Goal: Complete application form

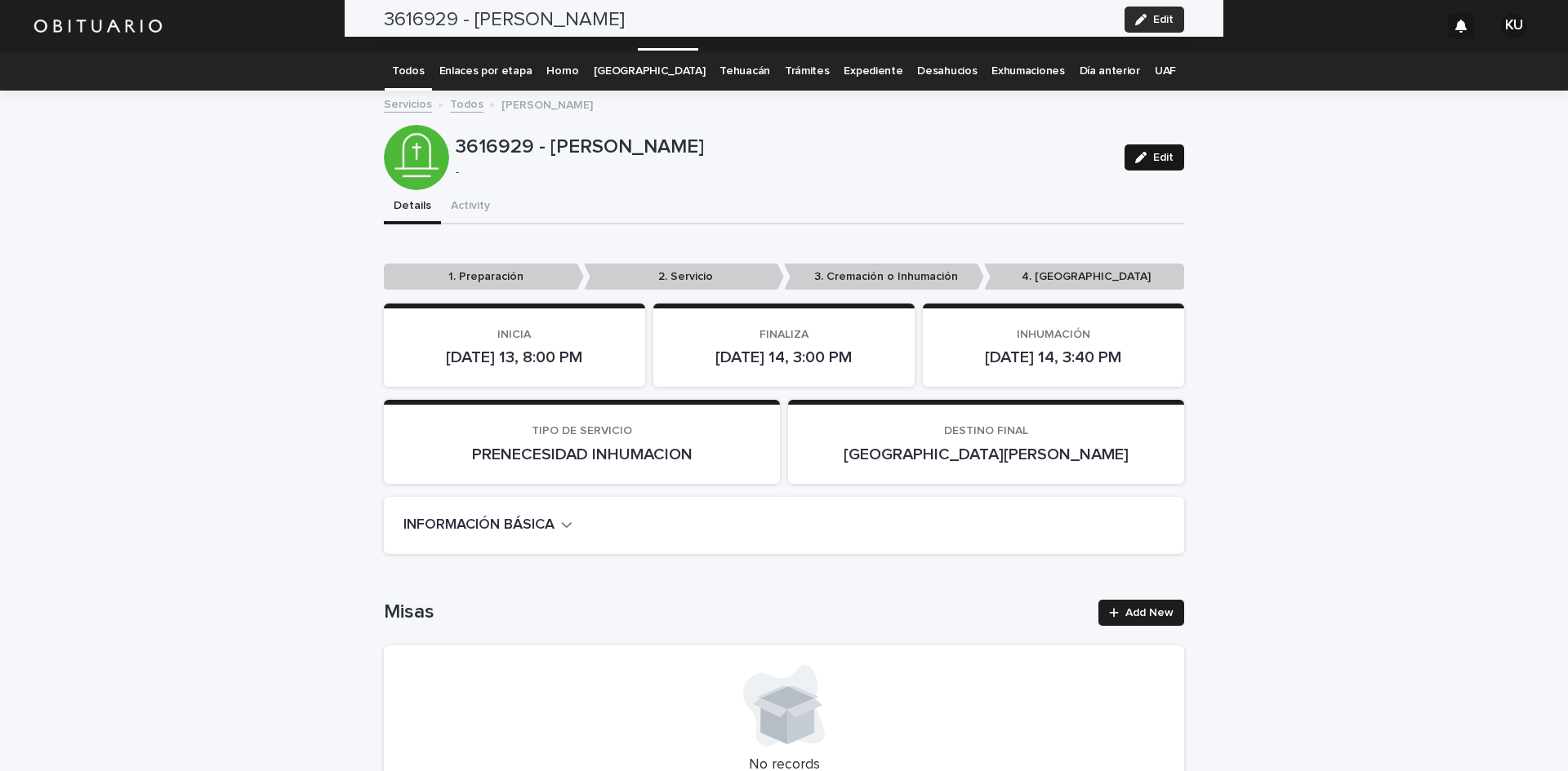
click at [1153, 162] on span "Edit" at bounding box center [1164, 157] width 21 height 11
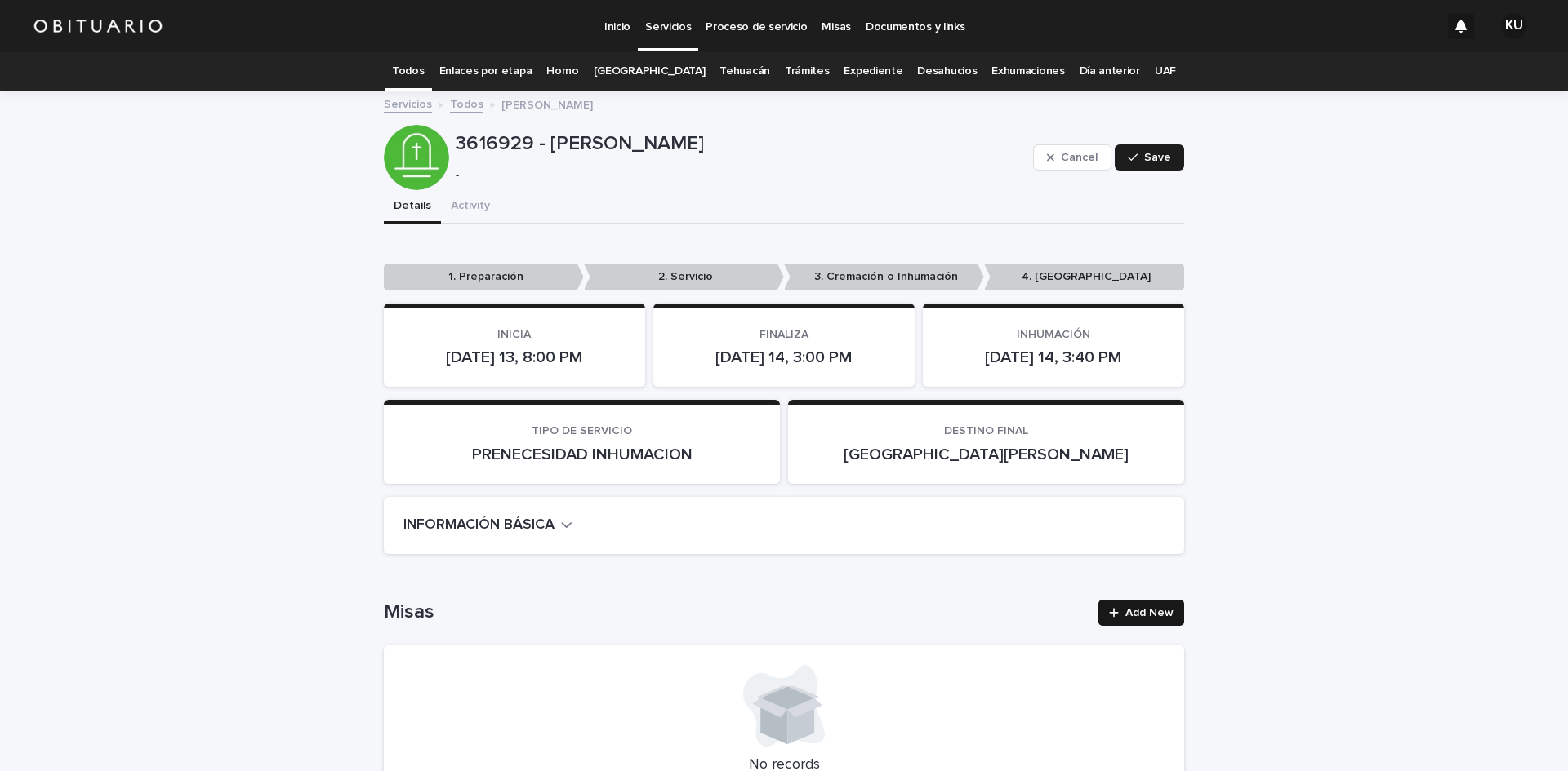
click at [1136, 611] on span "Add New" at bounding box center [1149, 613] width 48 height 11
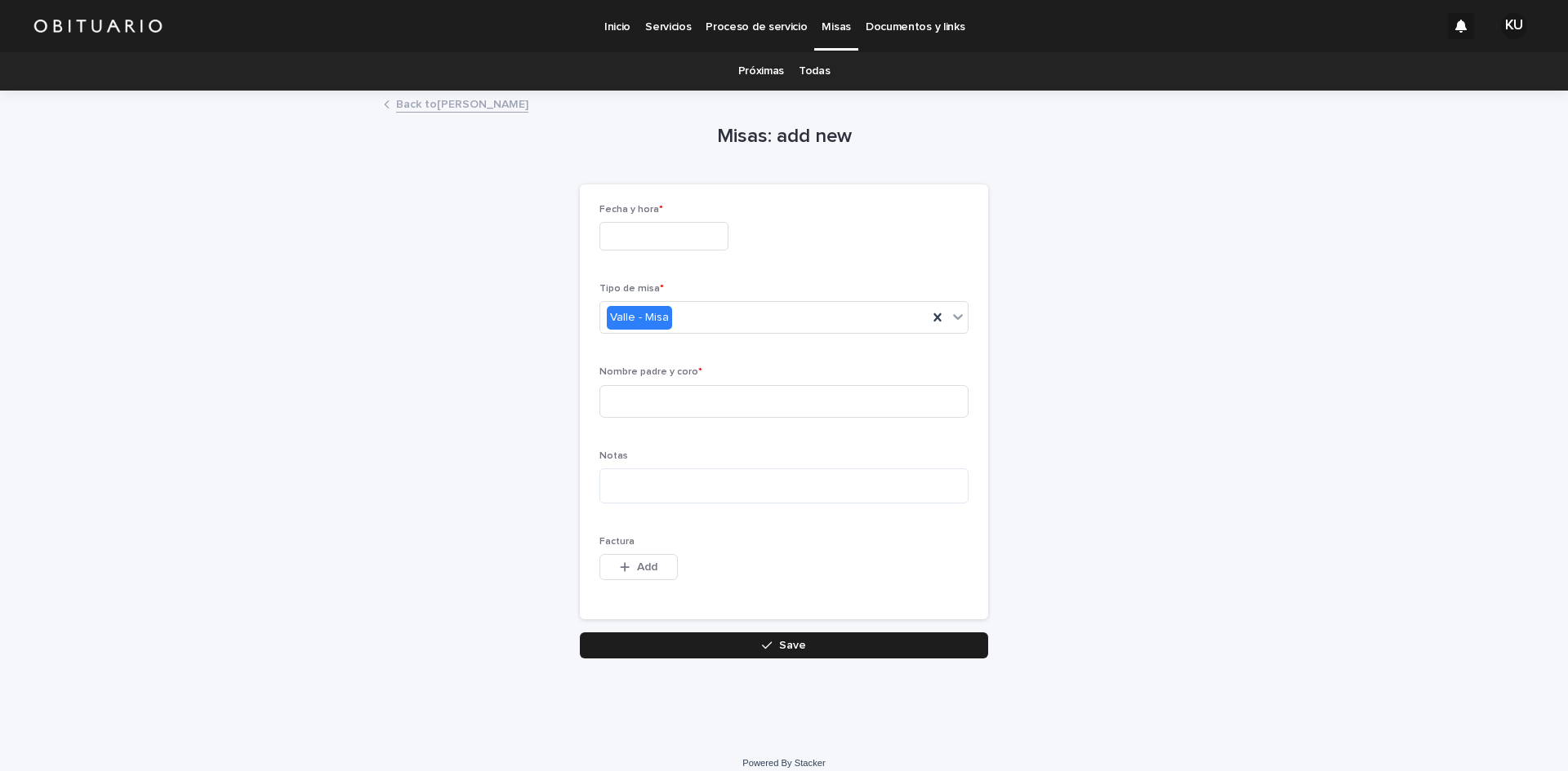
click at [690, 236] on input "text" at bounding box center [663, 235] width 129 height 29
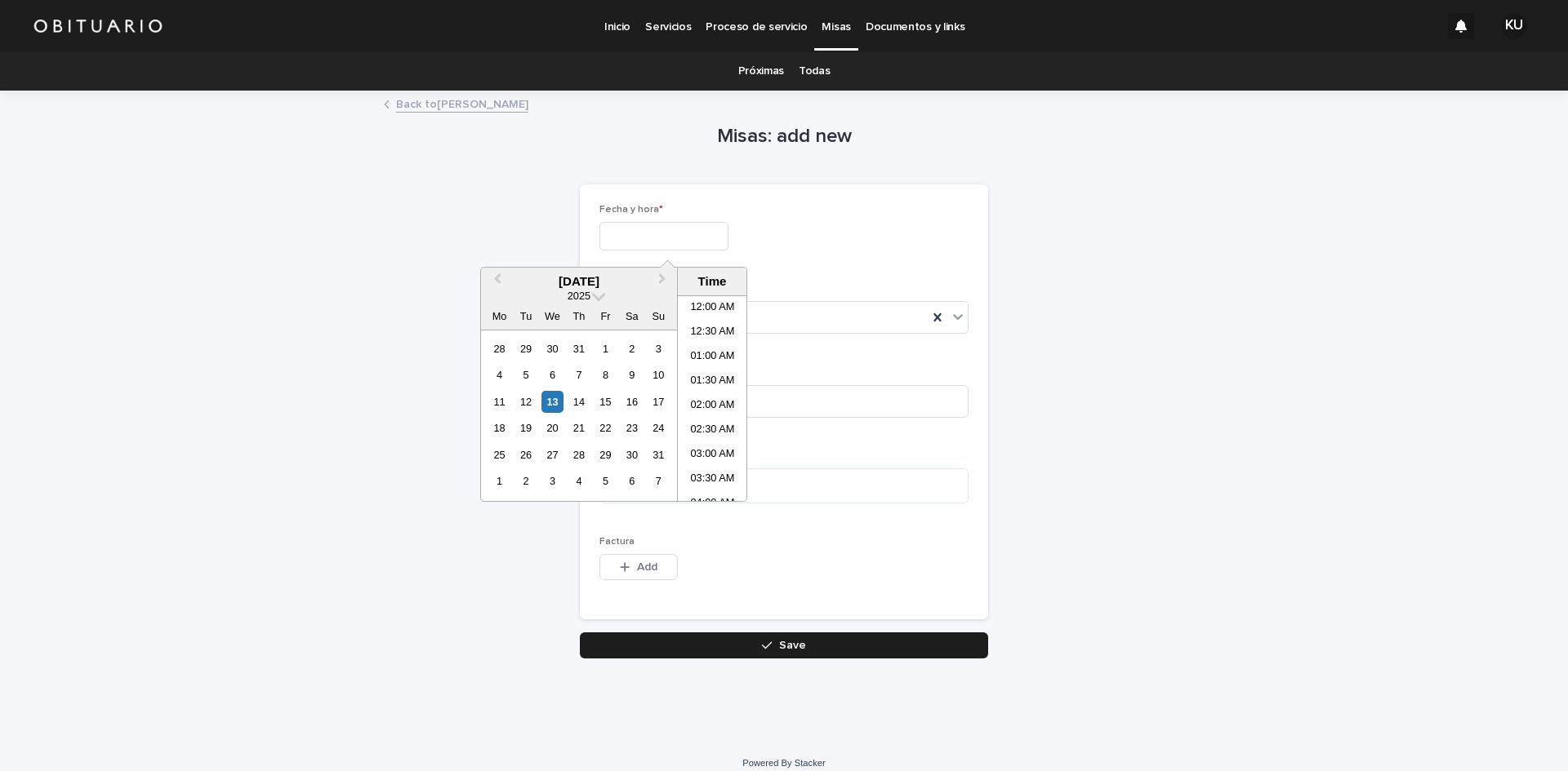
scroll to position [970, 0]
click at [572, 400] on div "14" at bounding box center [578, 402] width 22 height 22
click at [698, 423] on li "01:00 PM" at bounding box center [713, 432] width 69 height 24
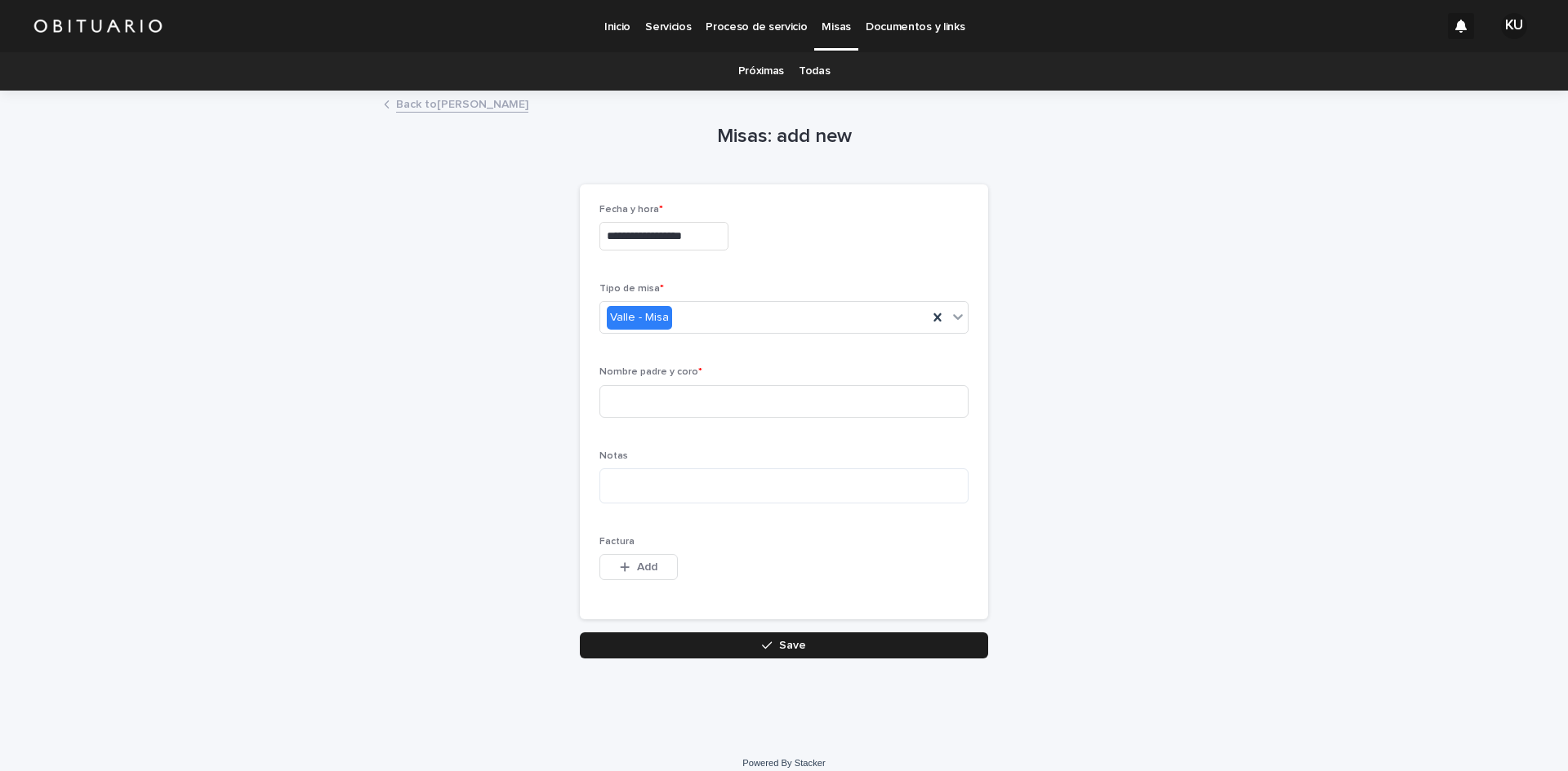
type input "**********"
click at [697, 404] on input at bounding box center [784, 402] width 369 height 33
type input "*******"
click at [798, 640] on button "Save" at bounding box center [784, 646] width 408 height 26
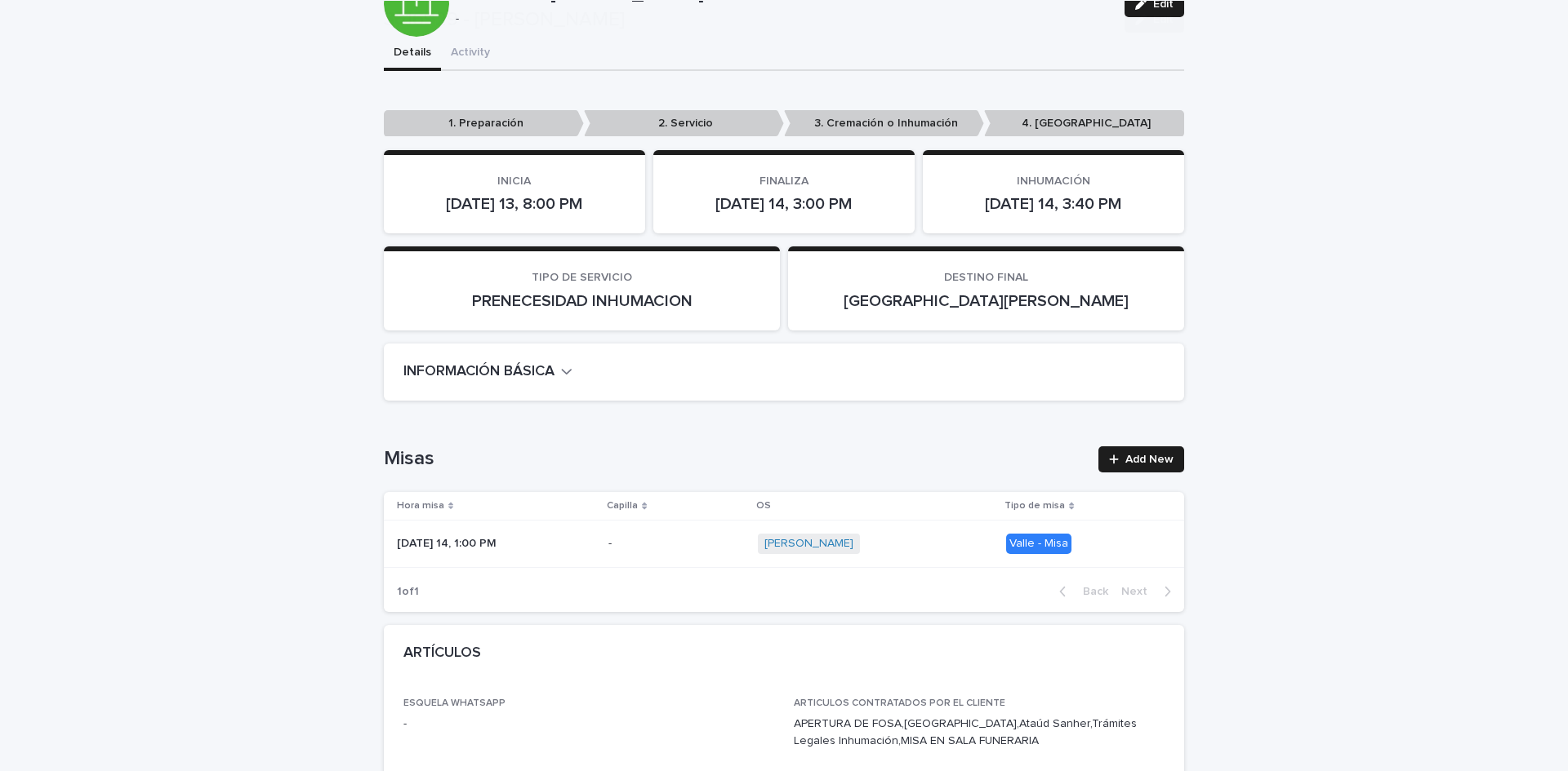
scroll to position [394, 0]
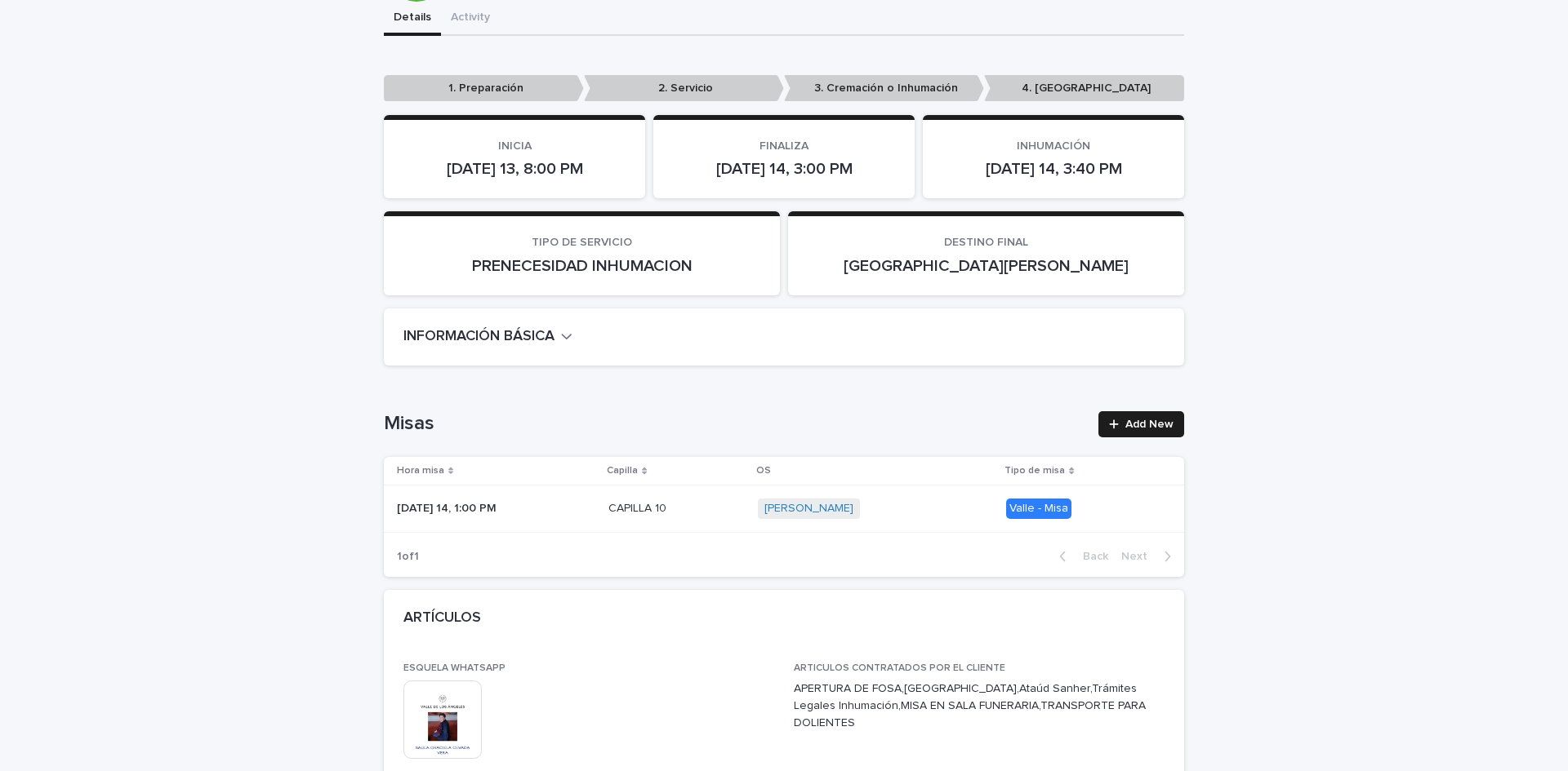
scroll to position [246, 0]
